Goal: Information Seeking & Learning: Learn about a topic

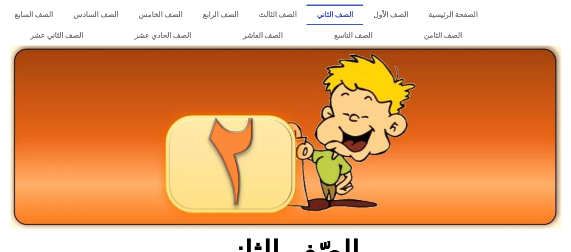
scroll to position [181, 0]
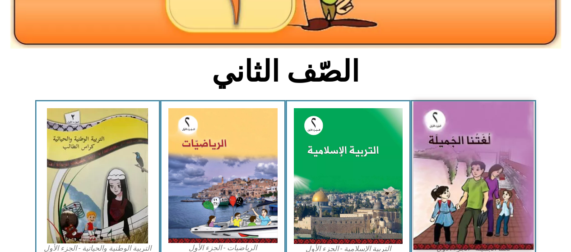
click at [474, 167] on img at bounding box center [474, 176] width 120 height 149
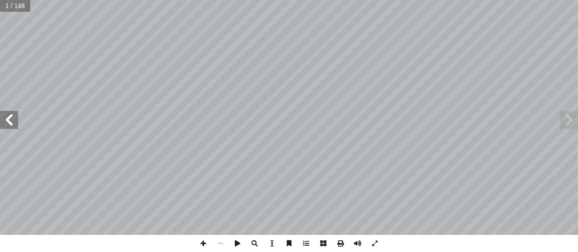
click at [12, 118] on span at bounding box center [9, 120] width 18 height 18
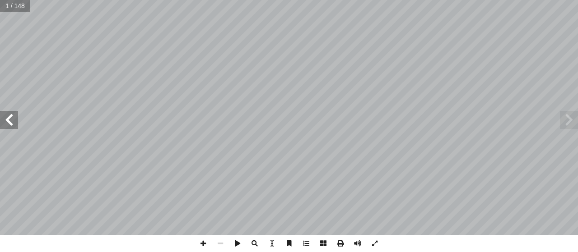
click at [12, 118] on span at bounding box center [9, 120] width 18 height 18
click at [11, 118] on span at bounding box center [9, 120] width 18 height 18
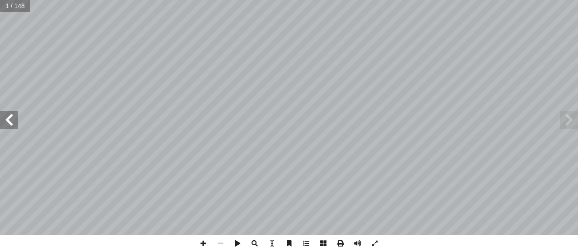
click at [11, 118] on span at bounding box center [9, 120] width 18 height 18
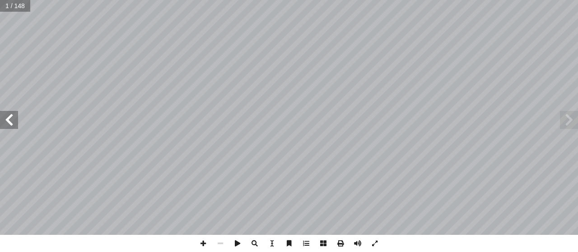
click at [11, 118] on span at bounding box center [9, 120] width 18 height 18
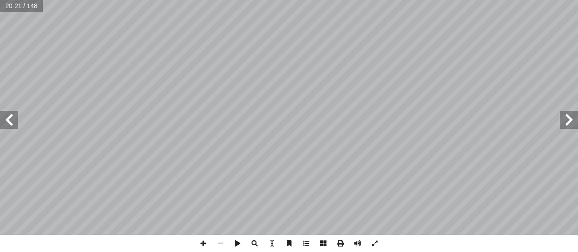
click at [13, 114] on span at bounding box center [9, 120] width 18 height 18
click at [14, 114] on span at bounding box center [9, 120] width 18 height 18
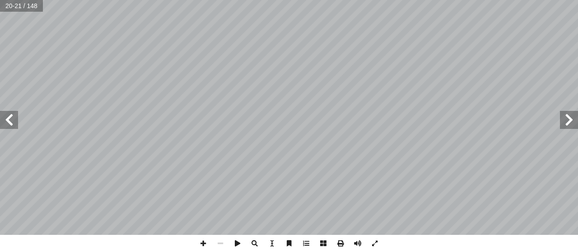
click at [14, 114] on span at bounding box center [9, 120] width 18 height 18
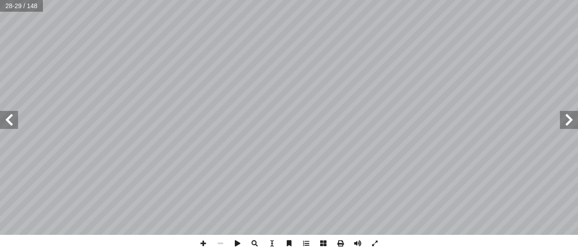
click at [14, 114] on span at bounding box center [9, 120] width 18 height 18
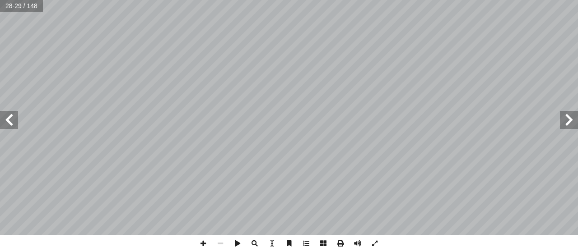
click at [14, 114] on span at bounding box center [9, 120] width 18 height 18
click at [14, 113] on span at bounding box center [9, 120] width 18 height 18
